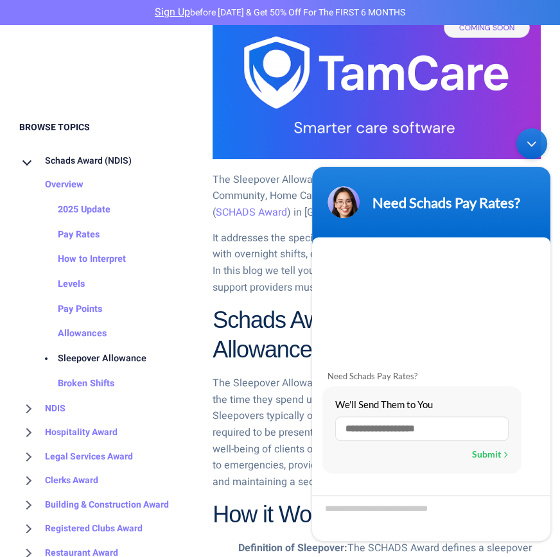
click at [390, 426] on input "text" at bounding box center [421, 429] width 173 height 24
click at [374, 429] on input "text" at bounding box center [421, 429] width 173 height 24
click at [349, 428] on input "text" at bounding box center [421, 429] width 173 height 24
type input "**********"
click at [485, 452] on div "Submit" at bounding box center [490, 454] width 37 height 17
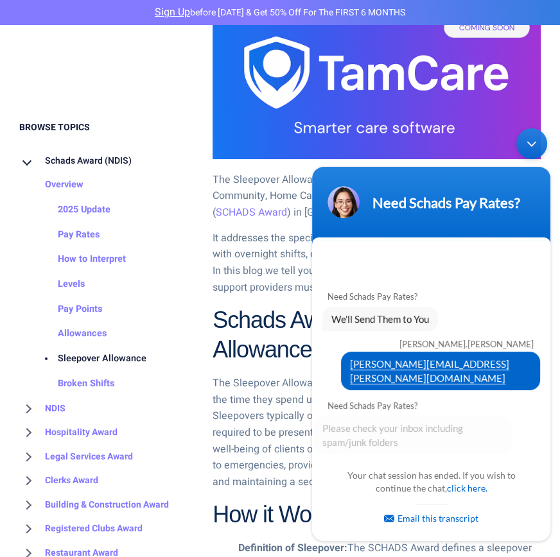
scroll to position [3, 0]
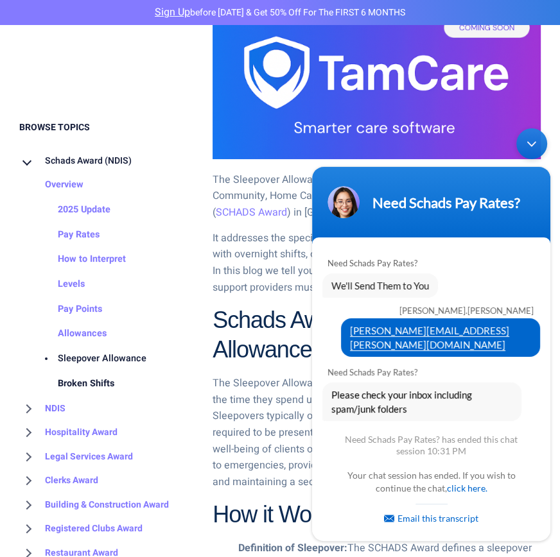
click at [98, 386] on link "Broken Shifts" at bounding box center [73, 384] width 82 height 25
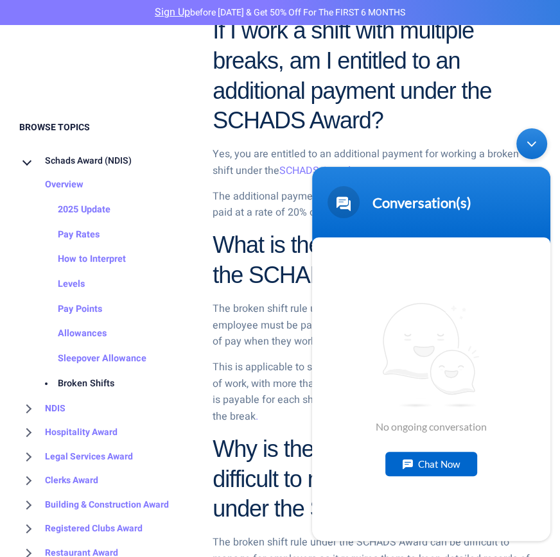
scroll to position [706, 0]
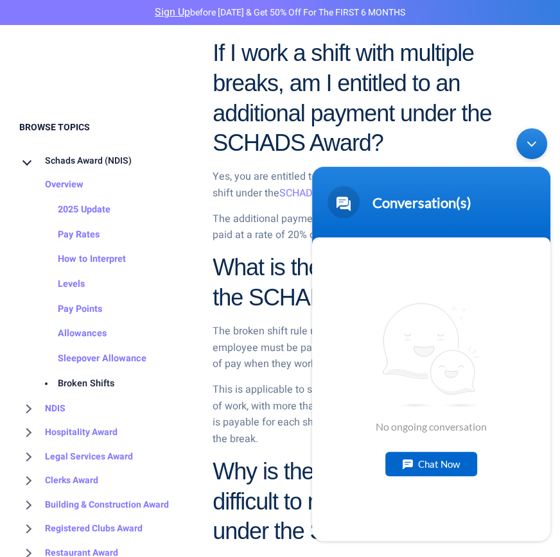
click at [268, 243] on p "The additional payment is referred to as a shiftwork allowance and is paid at a…" at bounding box center [377, 227] width 328 height 33
click at [536, 143] on div "Minimize live chat window" at bounding box center [531, 143] width 31 height 31
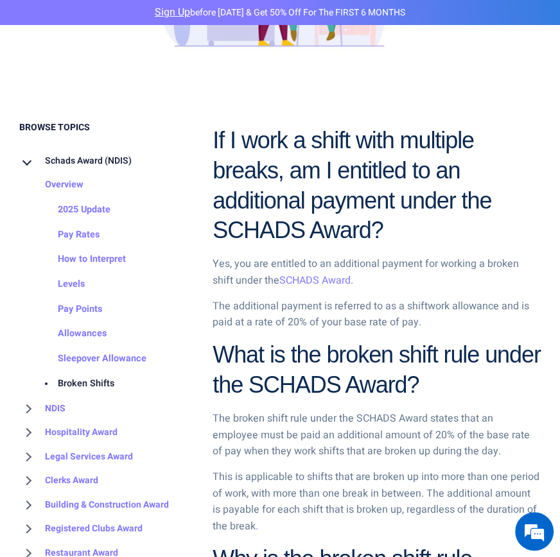
scroll to position [642, 0]
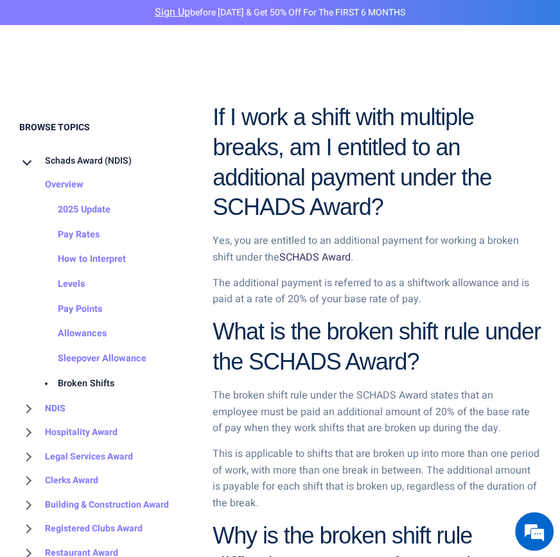
click at [306, 258] on link "SCHADS Award" at bounding box center [314, 257] width 71 height 15
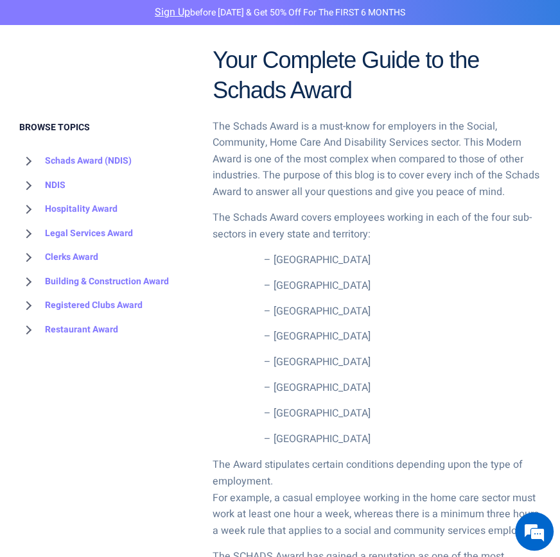
scroll to position [514, 0]
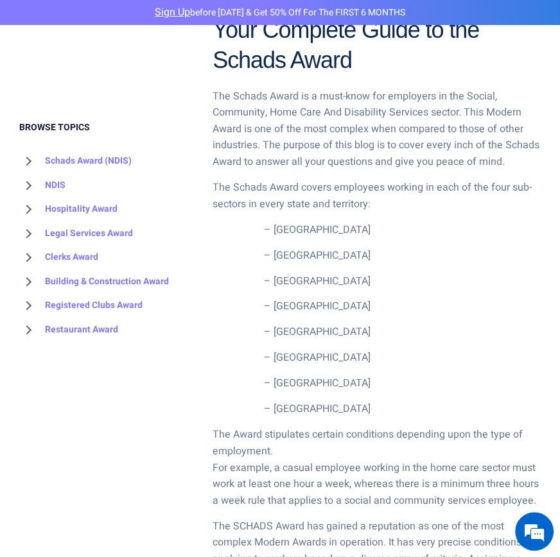
drag, startPoint x: 313, startPoint y: 412, endPoint x: 313, endPoint y: 405, distance: 7.1
click at [313, 410] on li "– Northern Territory" at bounding box center [402, 409] width 277 height 17
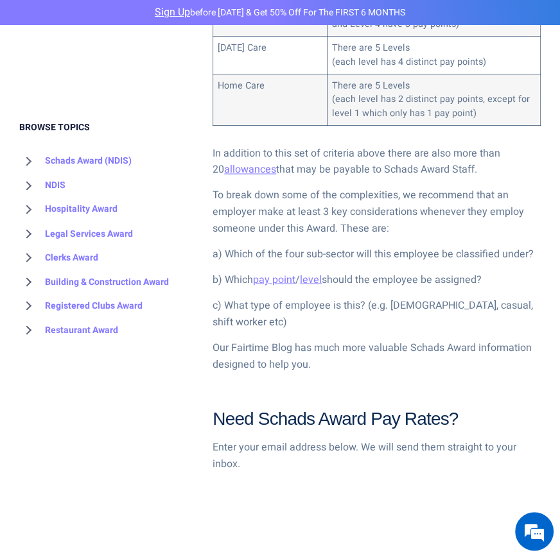
scroll to position [1349, 0]
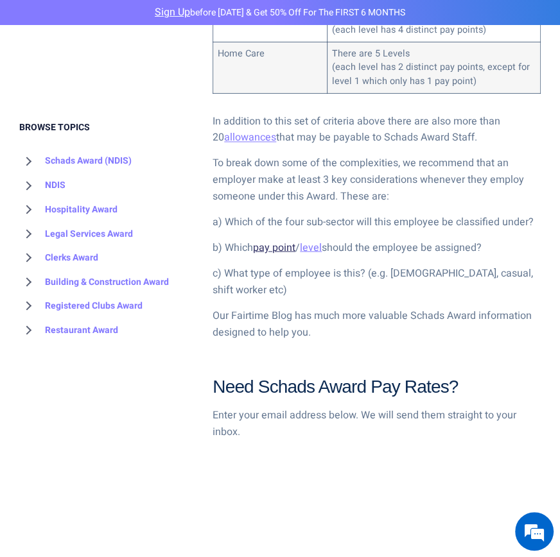
click at [290, 243] on link "pay point" at bounding box center [274, 247] width 42 height 15
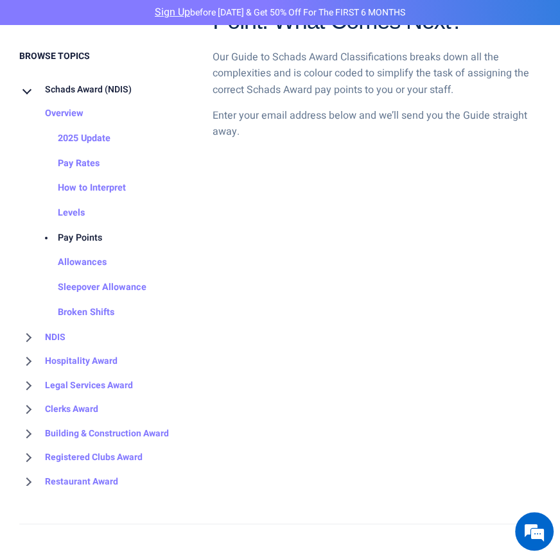
scroll to position [1734, 0]
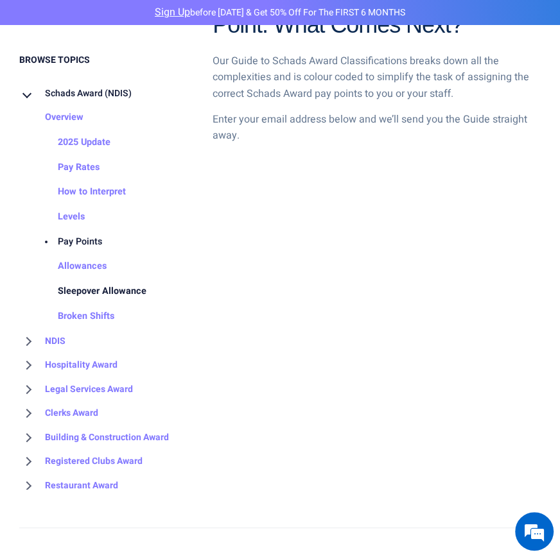
click at [119, 293] on link "Sleepover Allowance" at bounding box center [89, 291] width 114 height 25
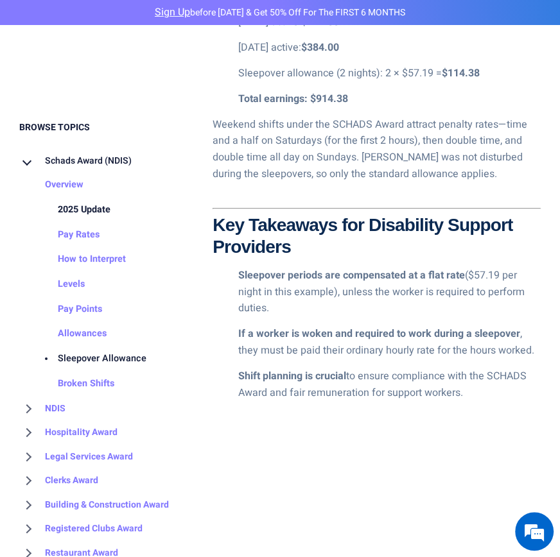
scroll to position [3083, 0]
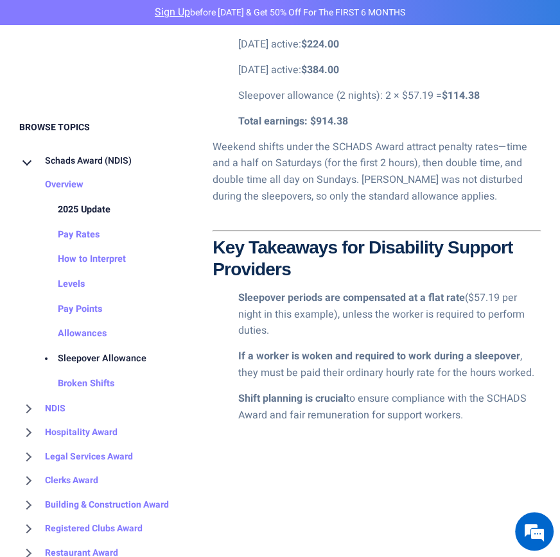
click at [87, 206] on link "2025 Update" at bounding box center [71, 210] width 78 height 25
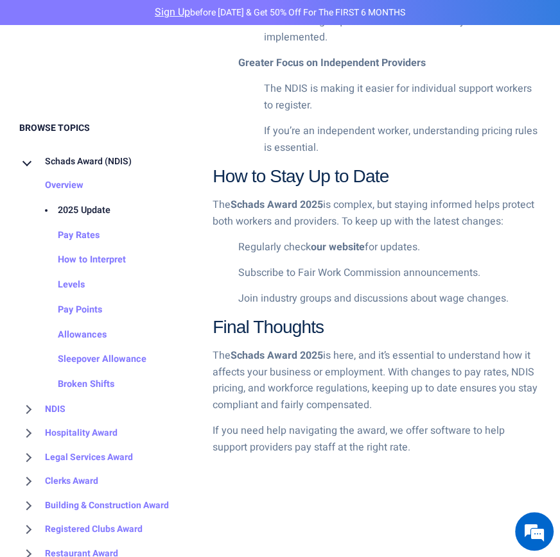
scroll to position [1927, 0]
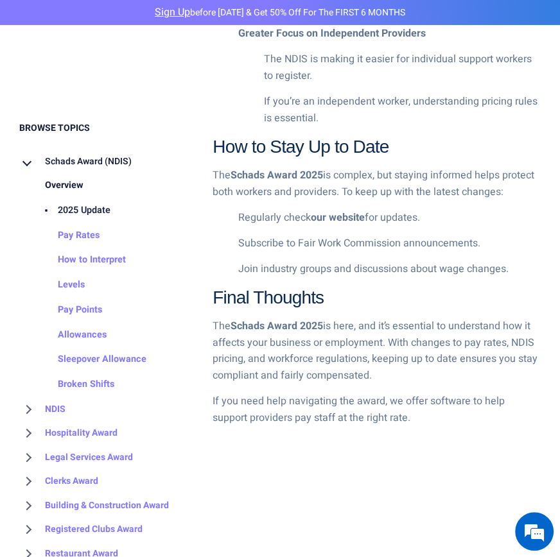
click at [70, 186] on link "Overview" at bounding box center [51, 185] width 64 height 25
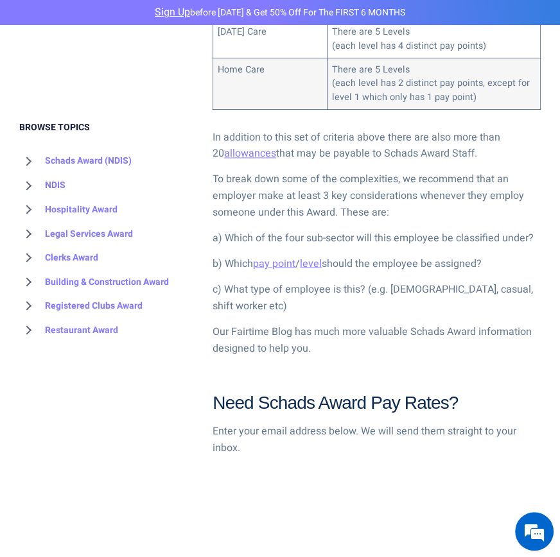
scroll to position [1284, 0]
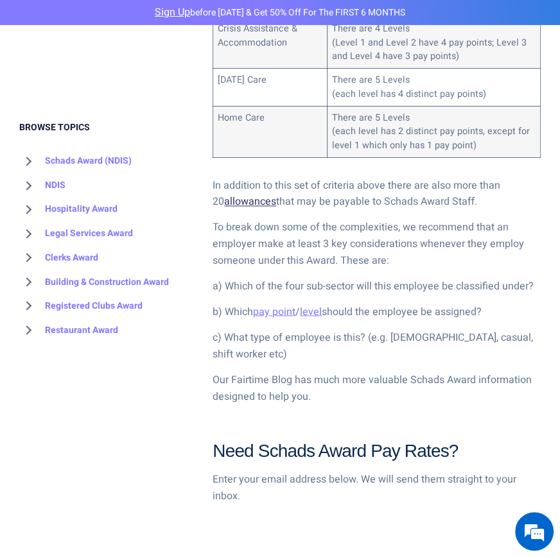
click at [231, 203] on link "allowances" at bounding box center [250, 201] width 52 height 15
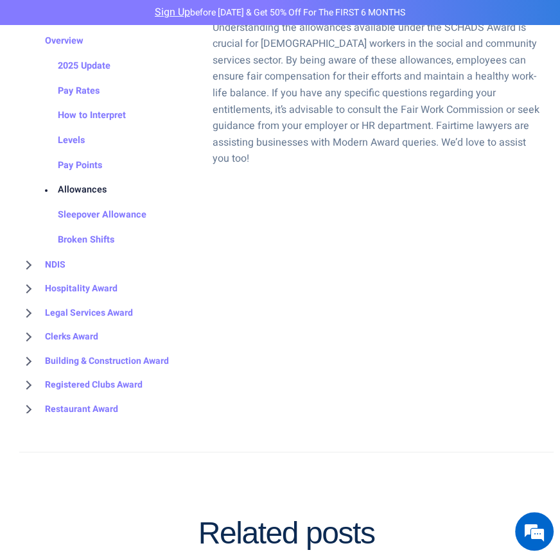
scroll to position [1862, 0]
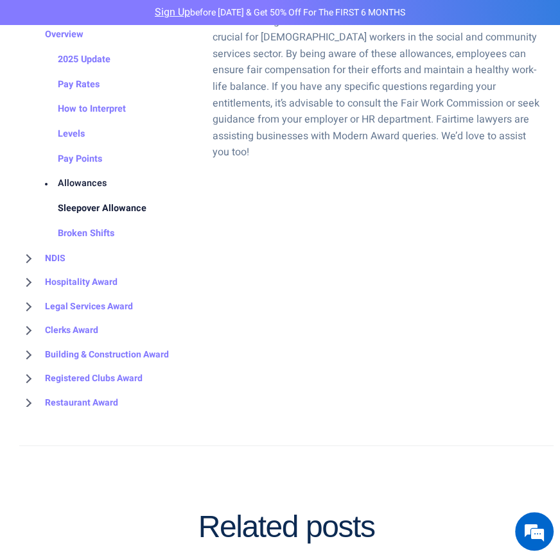
click at [123, 197] on link "Sleepover Allowance" at bounding box center [89, 209] width 114 height 25
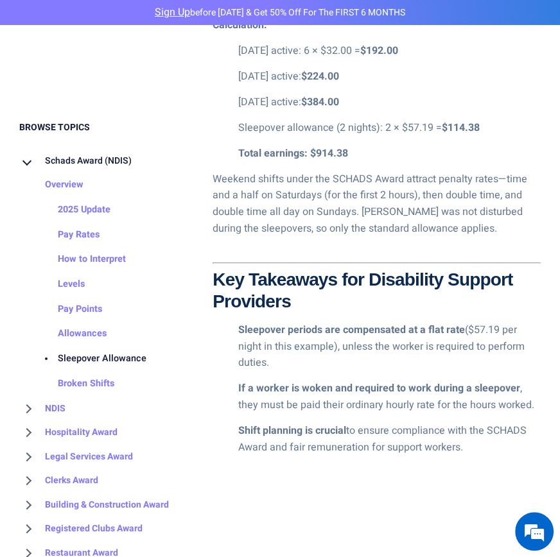
scroll to position [3019, 0]
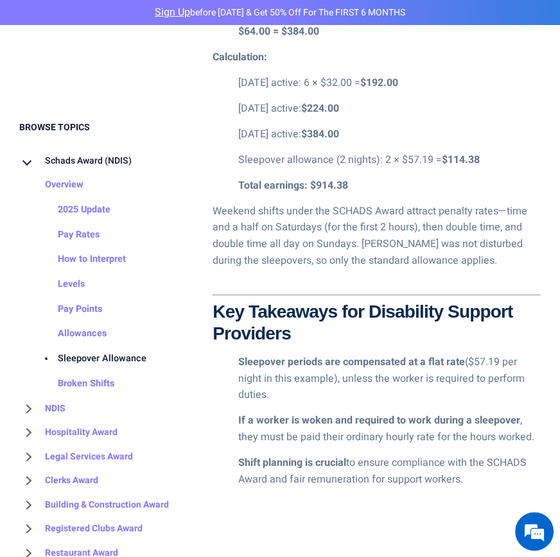
click at [502, 204] on p "Weekend shifts under the SCHADS Award attract penalty rates—time and a half on …" at bounding box center [377, 237] width 328 height 66
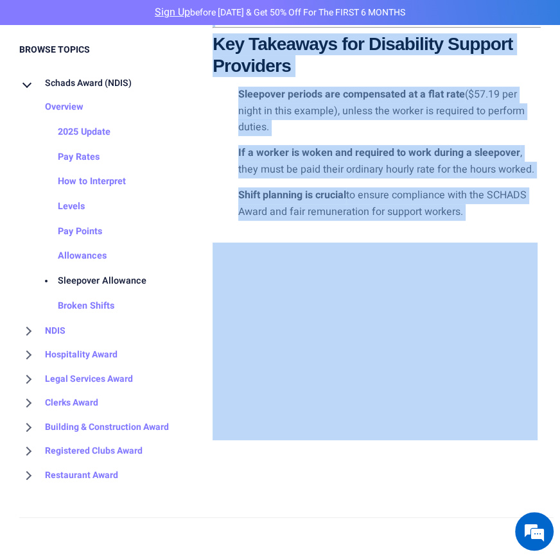
scroll to position [3334, 0]
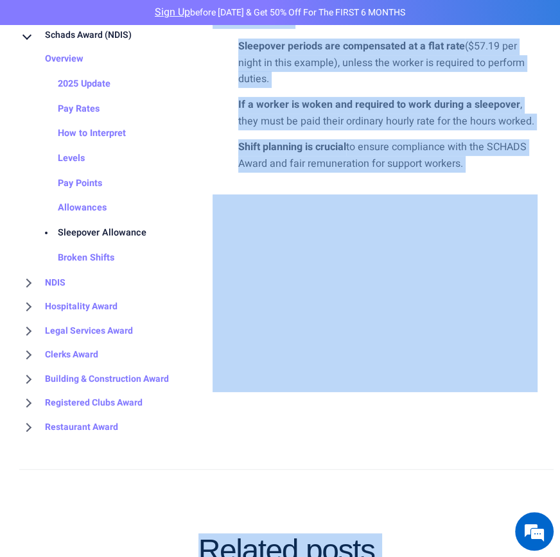
drag, startPoint x: 216, startPoint y: 240, endPoint x: 493, endPoint y: 68, distance: 326.0
drag, startPoint x: 493, startPoint y: 68, endPoint x: 425, endPoint y: 73, distance: 68.3
copy div "Lor Ipsumdolo Sitametco ad e seddoei temporinc ut lab Etdolo, Magnaaliq, Enim A…"
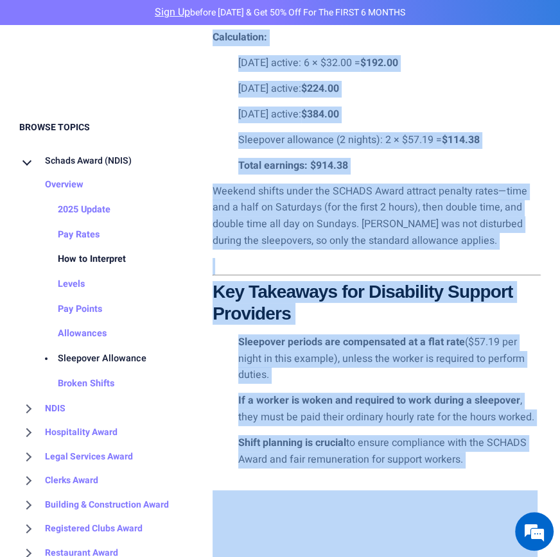
scroll to position [3013, 0]
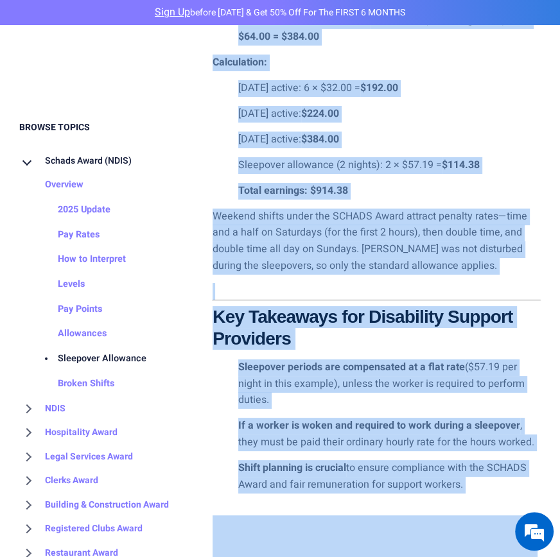
click at [326, 306] on h3 "Key Takeaways for Disability Support Providers" at bounding box center [377, 327] width 328 height 43
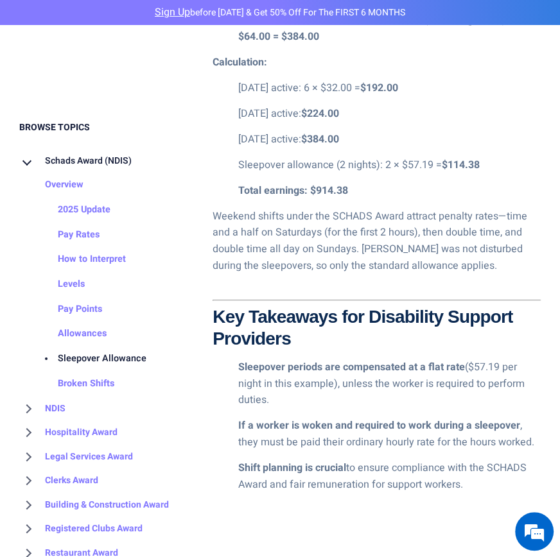
drag, startPoint x: 242, startPoint y: 268, endPoint x: 270, endPoint y: 313, distance: 52.2
click at [270, 360] on p "Sleepover periods are compensated at a flat rate ($57.19 per night in this exam…" at bounding box center [389, 384] width 302 height 49
drag, startPoint x: 270, startPoint y: 313, endPoint x: 236, endPoint y: 269, distance: 55.0
click at [236, 360] on ol "Sleepover periods are compensated at a flat rate ($57.19 per night in this exam…" at bounding box center [377, 427] width 328 height 134
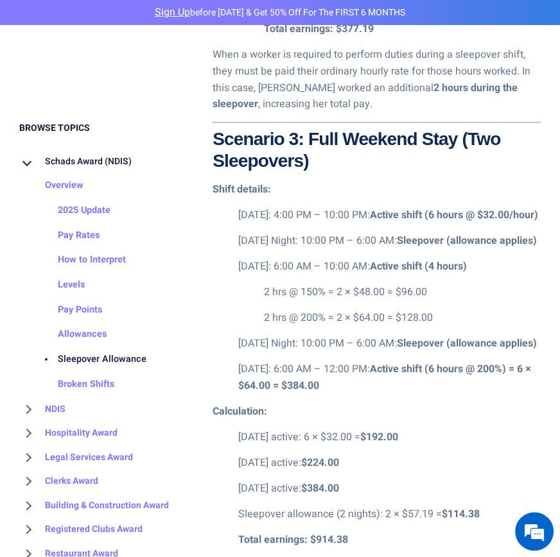
scroll to position [2692, 0]
